Goal: Task Accomplishment & Management: Manage account settings

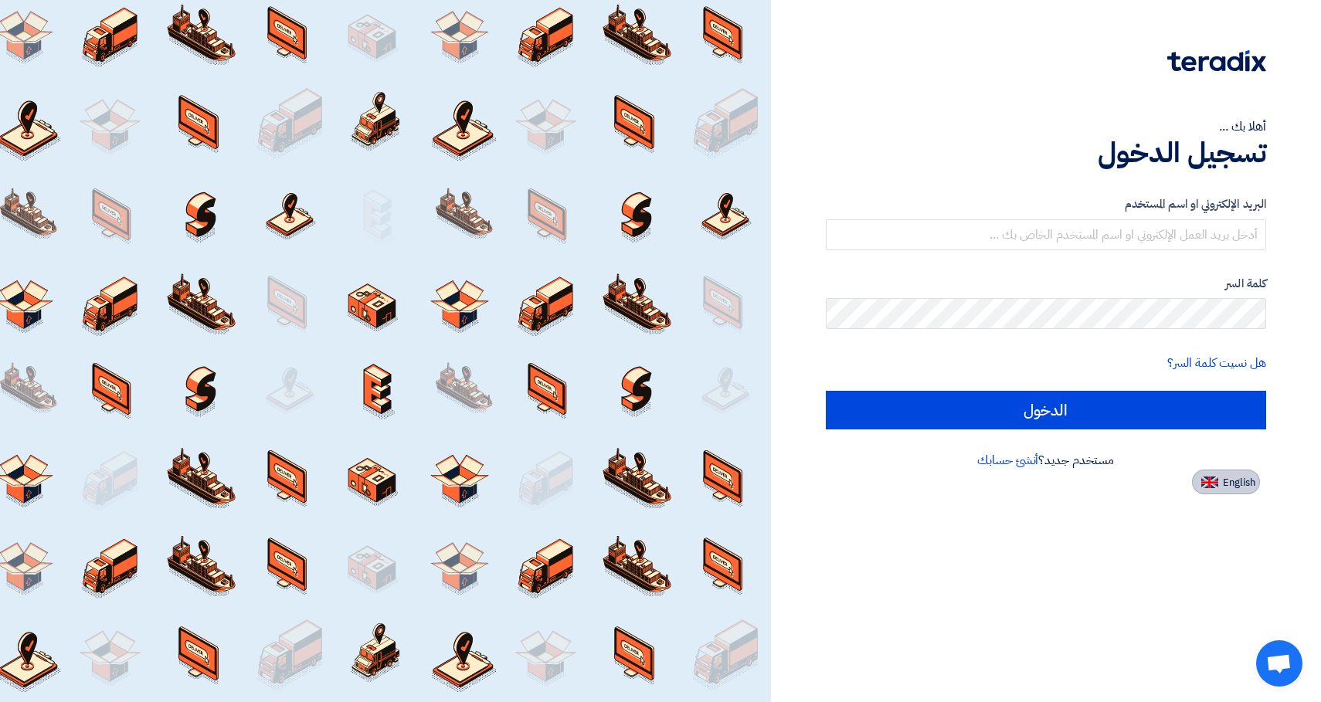
click at [1210, 481] on img at bounding box center [1209, 483] width 17 height 12
type input "Sign in"
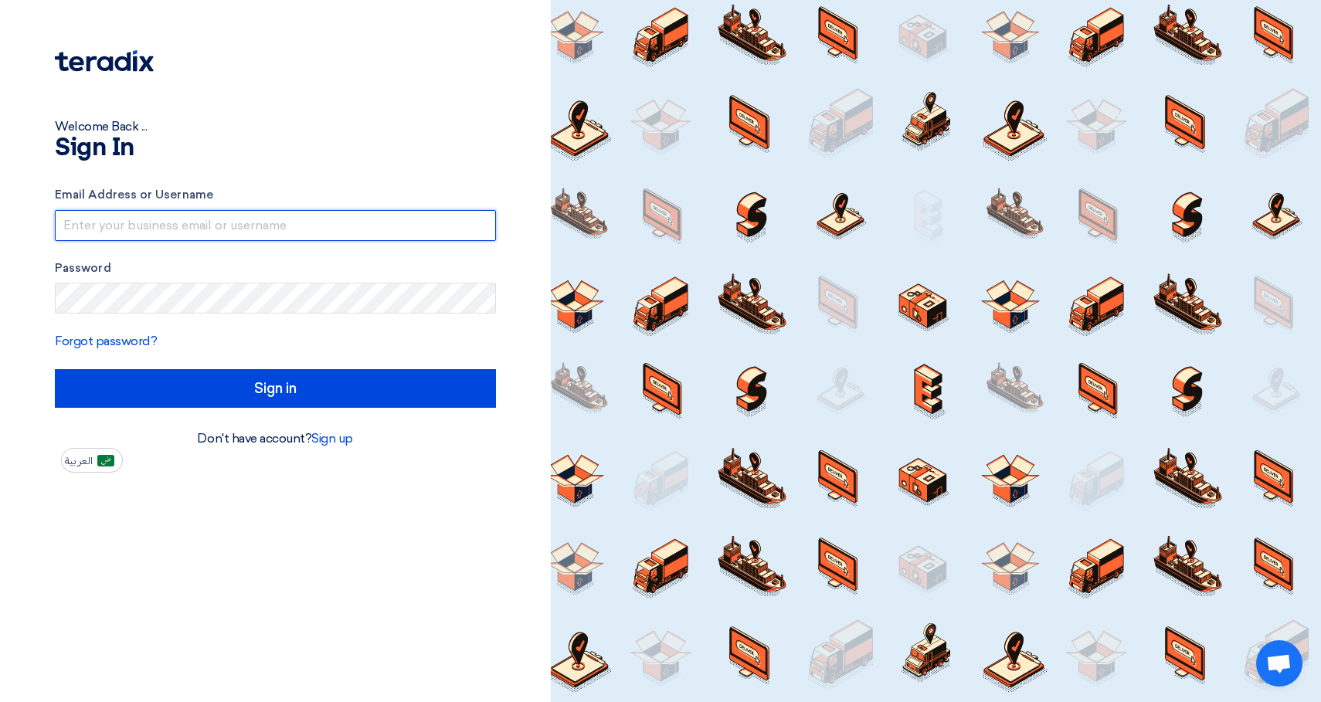
click at [290, 227] on input "text" at bounding box center [275, 225] width 441 height 31
type input "[EMAIL_ADDRESS][DOMAIN_NAME]"
click at [160, 314] on form "Email Address or Username [EMAIL_ADDRESS][DOMAIN_NAME] Password Forgot password…" at bounding box center [275, 297] width 441 height 222
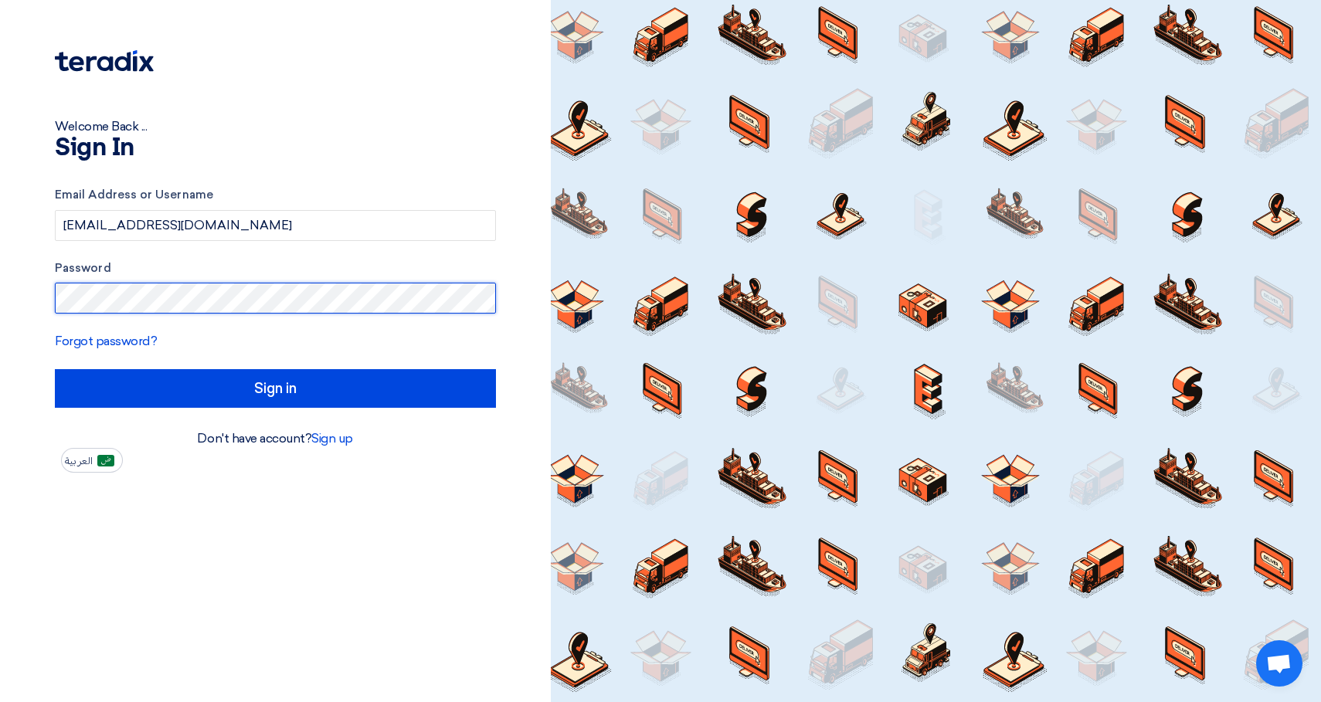
click at [55, 369] on input "Sign in" at bounding box center [275, 388] width 441 height 39
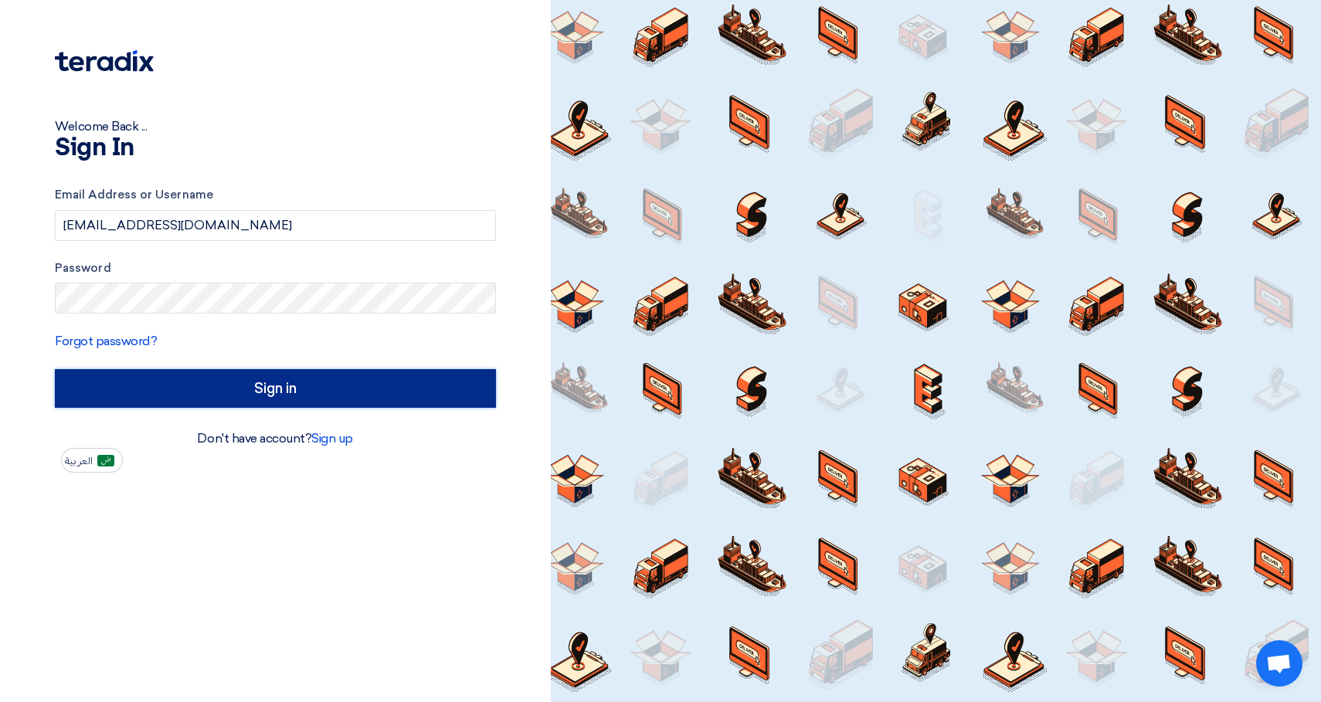
click at [249, 390] on input "Sign in" at bounding box center [275, 388] width 441 height 39
click at [179, 385] on input "Sign in" at bounding box center [275, 388] width 441 height 39
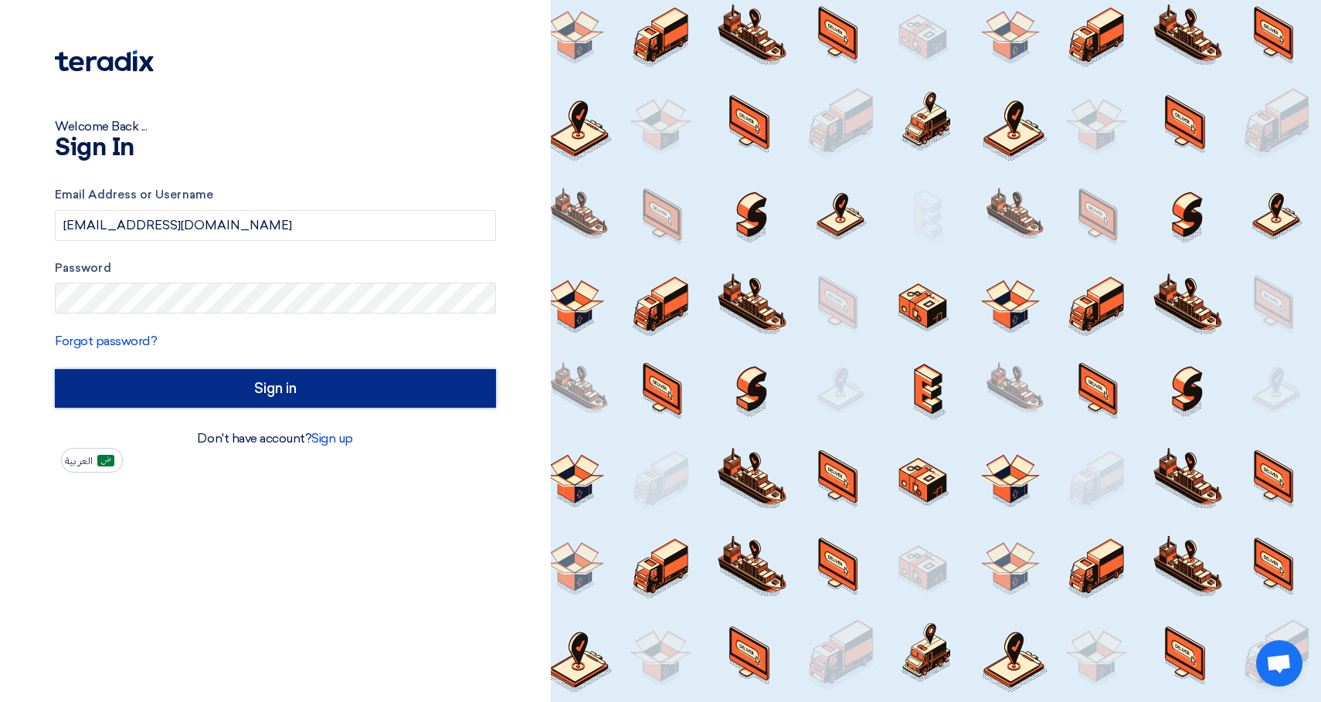
click at [308, 398] on input "Sign in" at bounding box center [275, 388] width 441 height 39
click at [256, 382] on input "Sign in" at bounding box center [275, 388] width 441 height 39
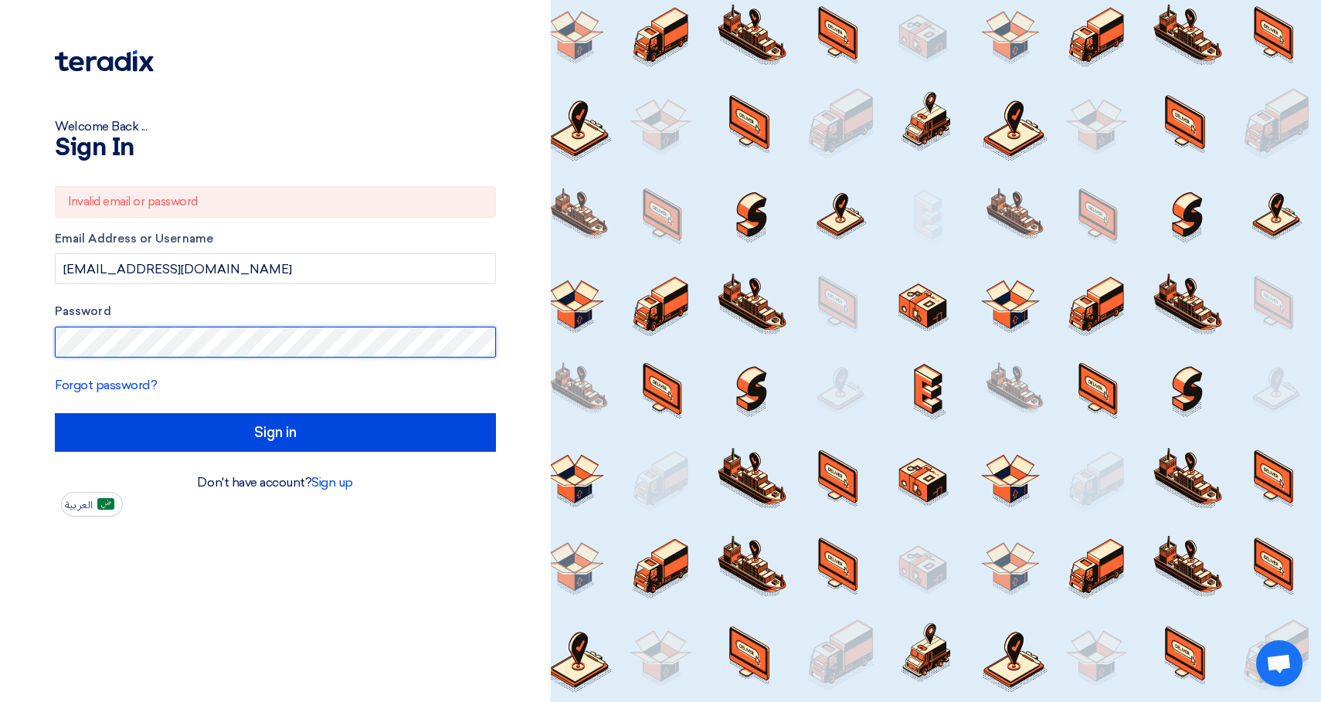
click at [55, 413] on input "Sign in" at bounding box center [275, 432] width 441 height 39
